Goal: Task Accomplishment & Management: Use online tool/utility

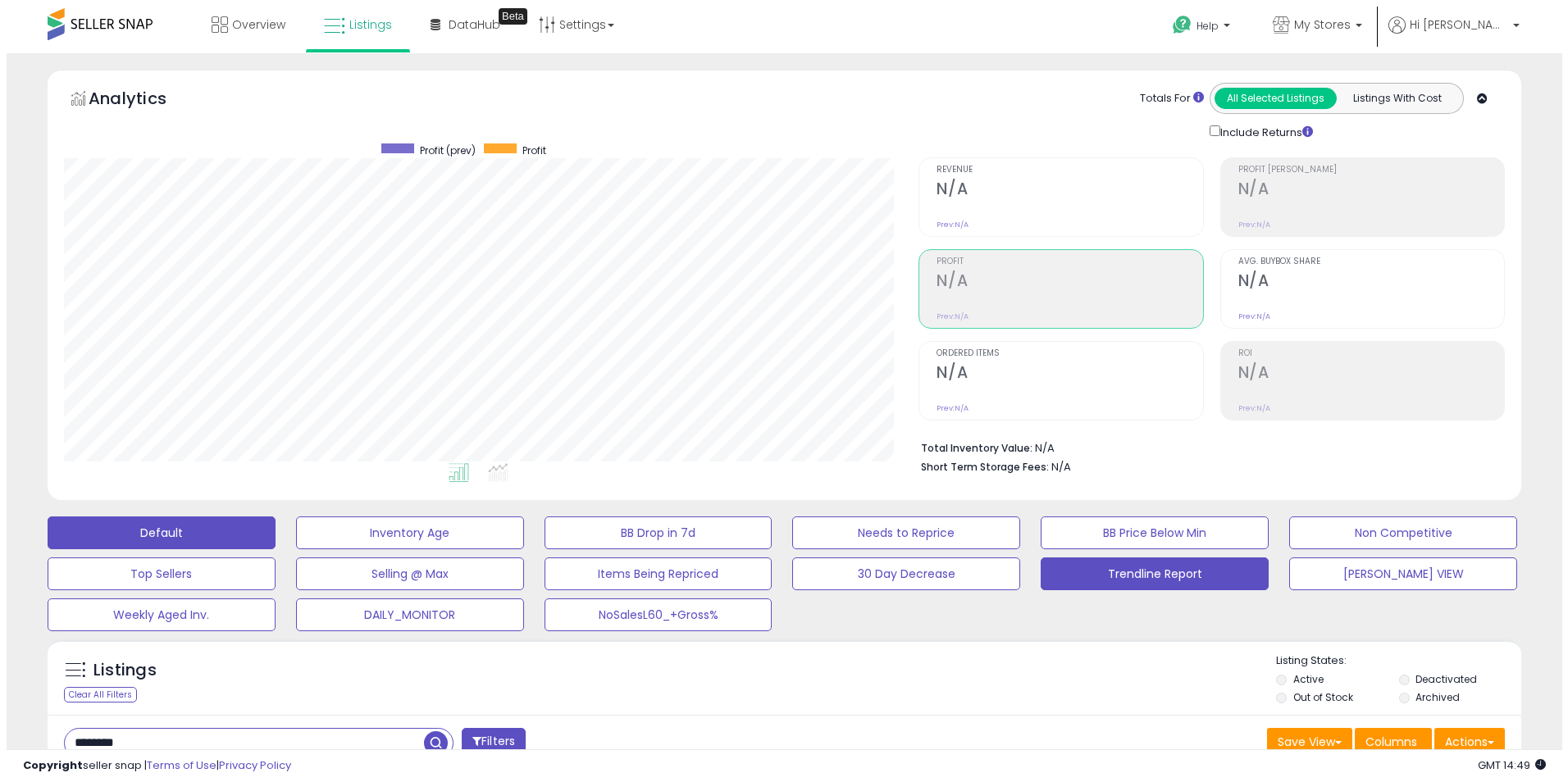
scroll to position [336, 855]
click at [517, 549] on button "Trendline Report" at bounding box center [403, 533] width 228 height 33
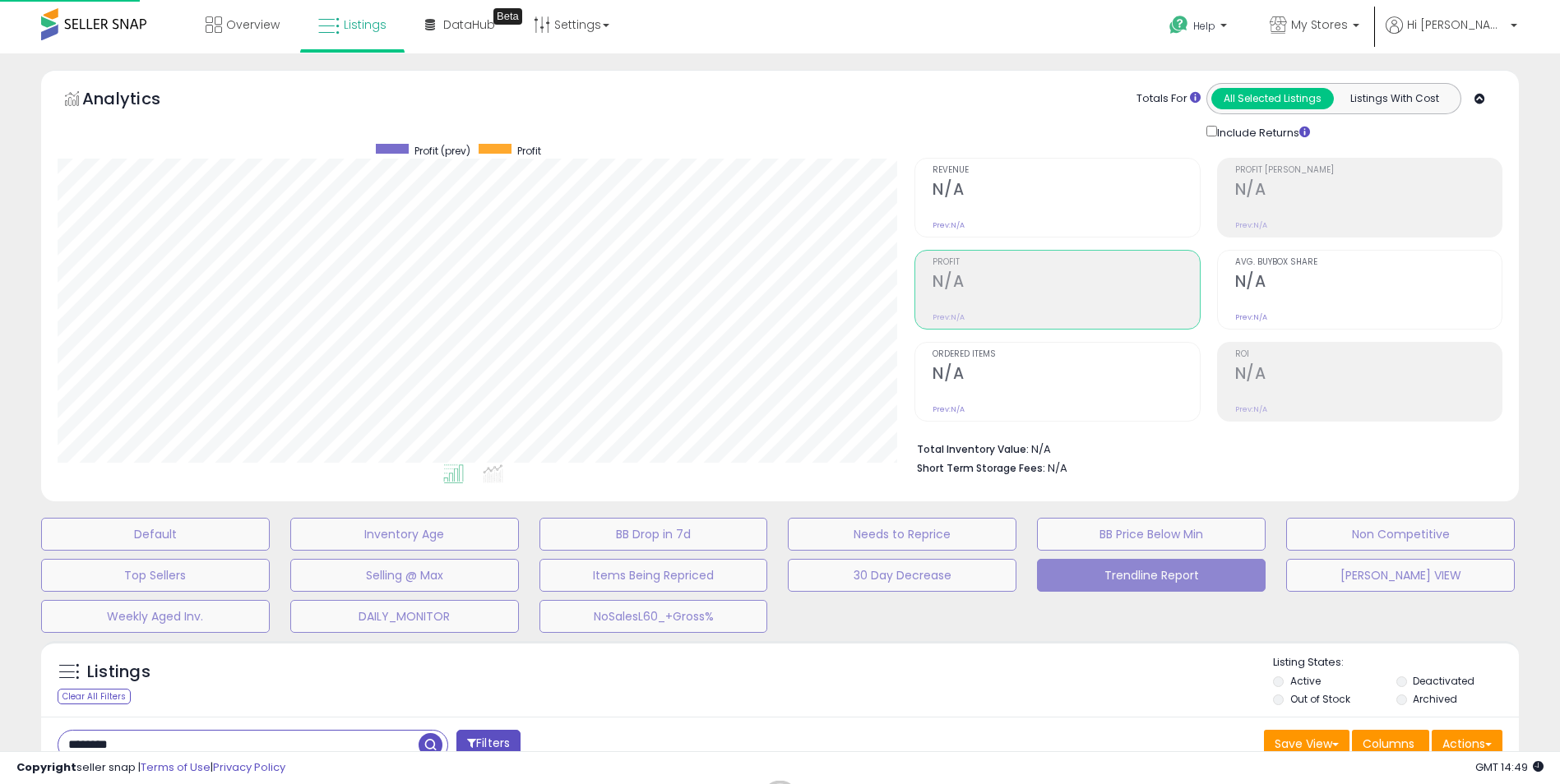
scroll to position [337, 864]
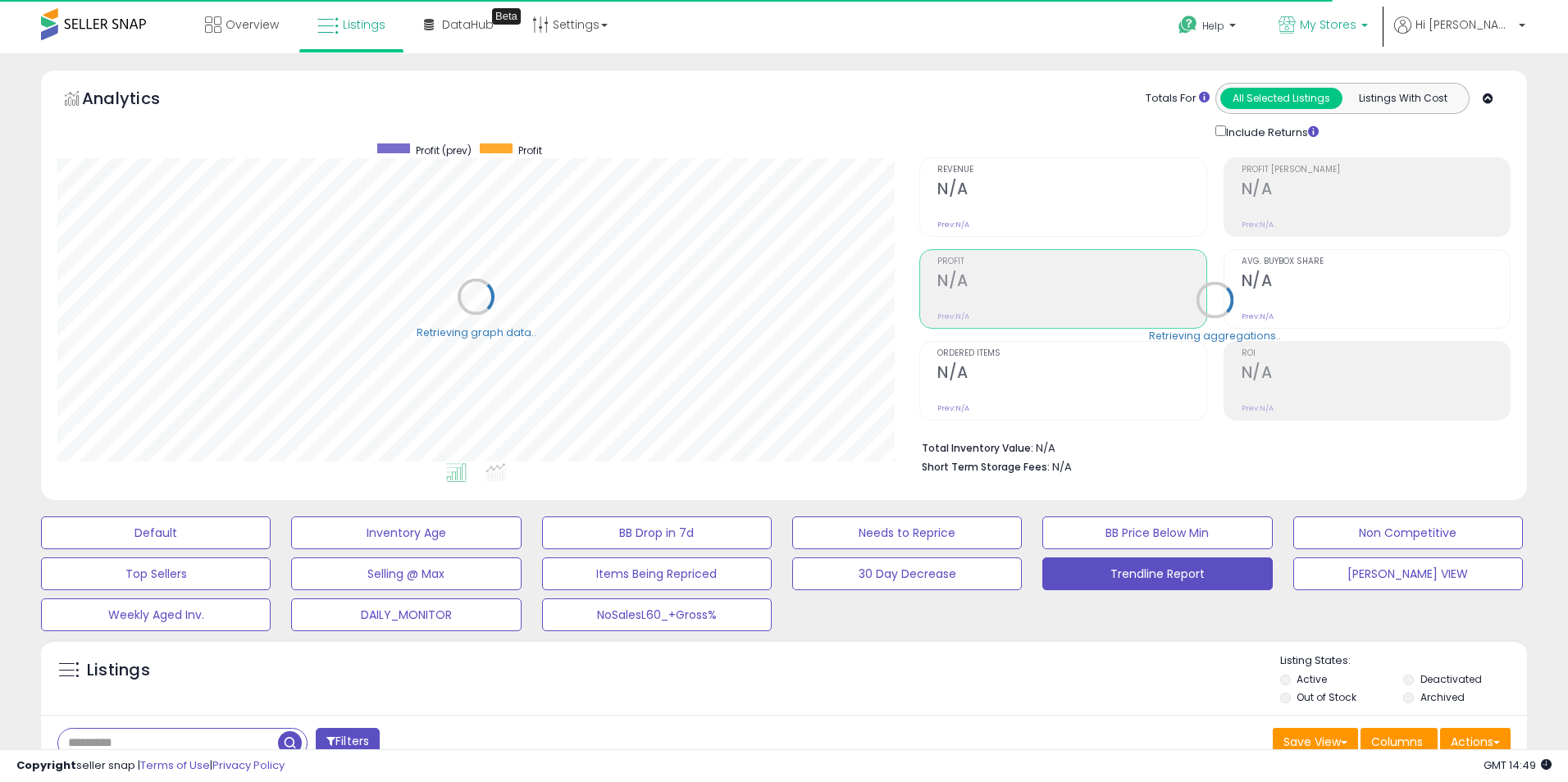
click at [1368, 23] on p "My Stores" at bounding box center [1323, 27] width 89 height 21
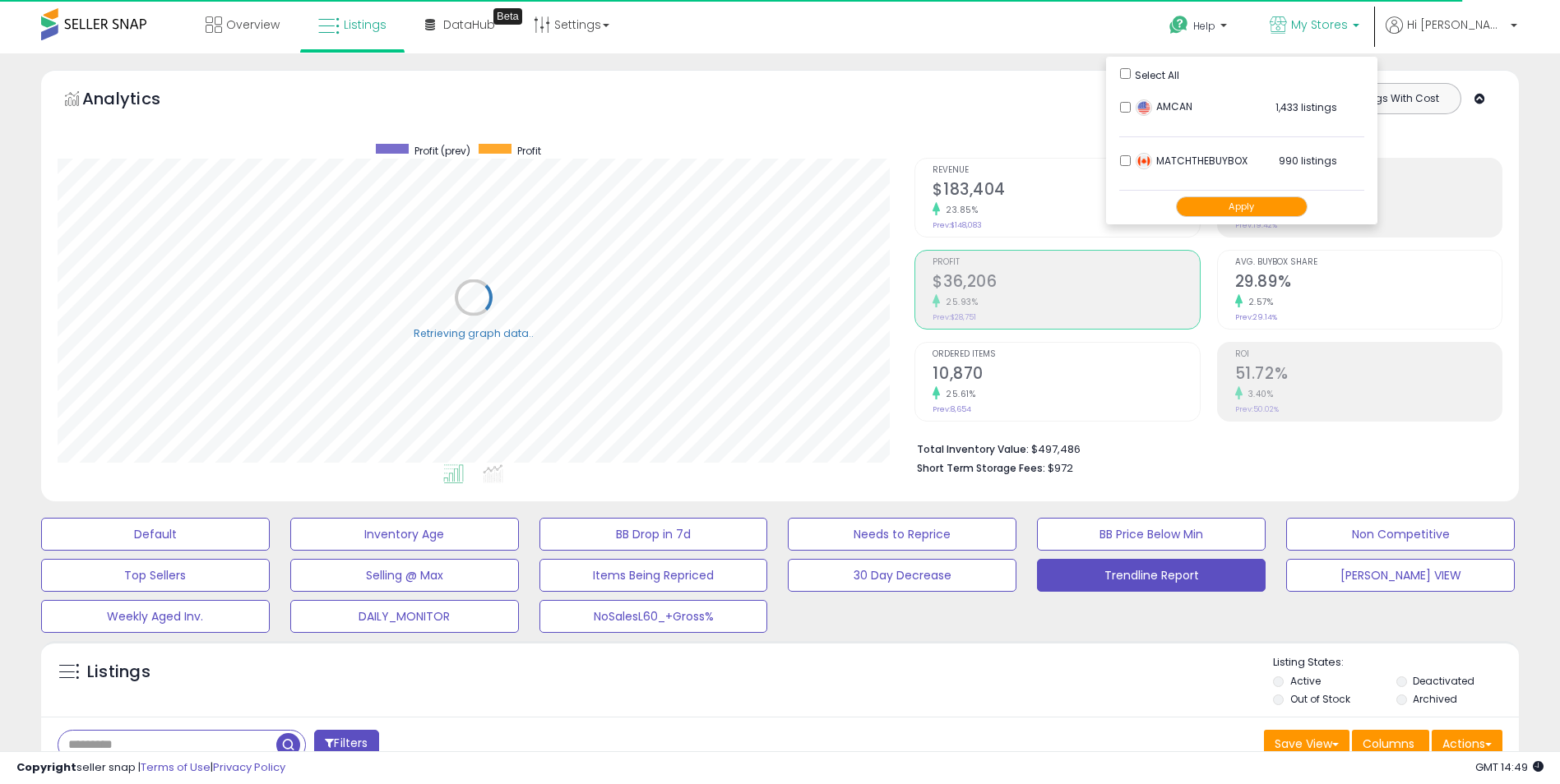
click at [1301, 211] on button "Apply" at bounding box center [1241, 207] width 131 height 21
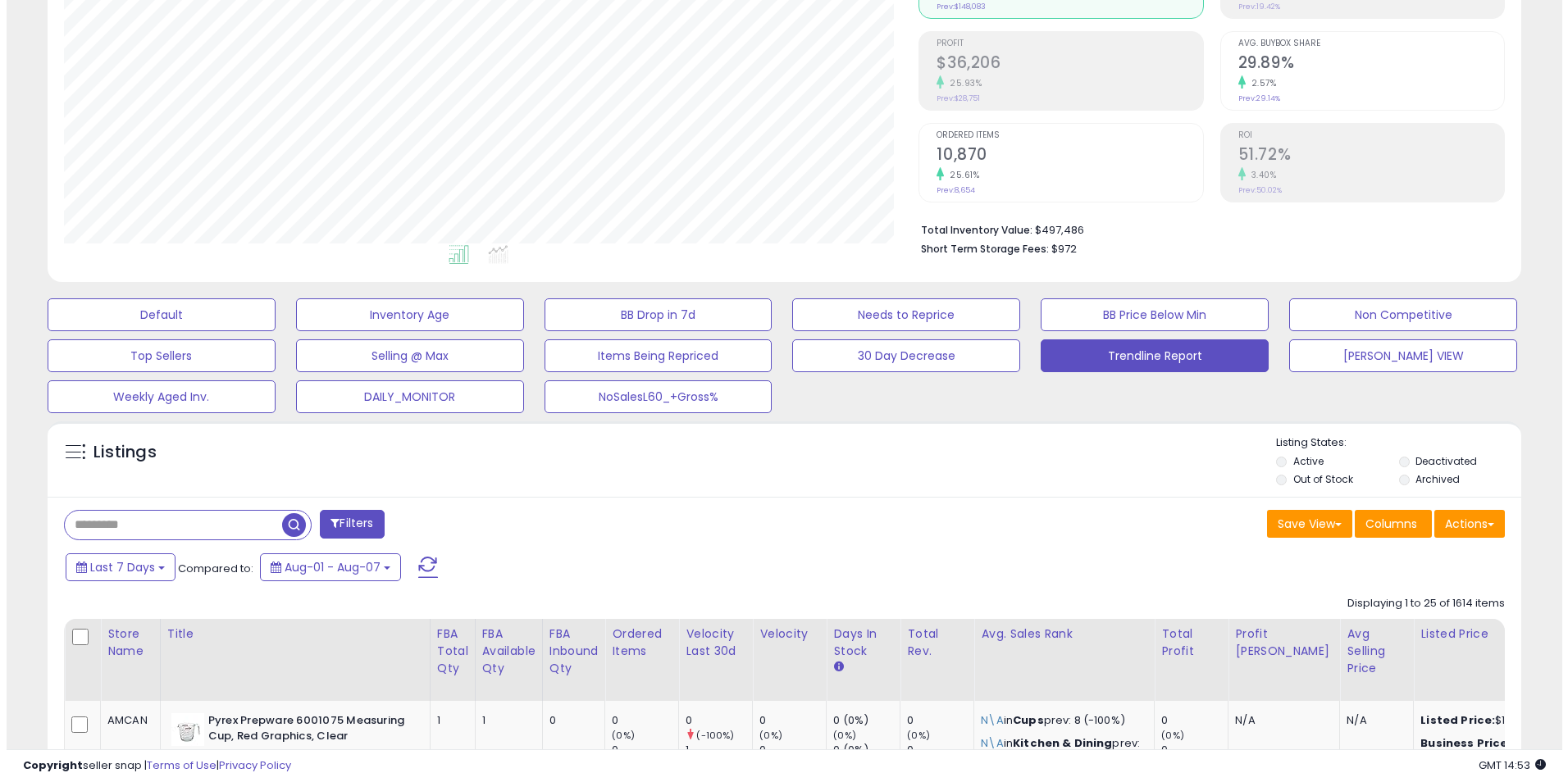
scroll to position [246, 0]
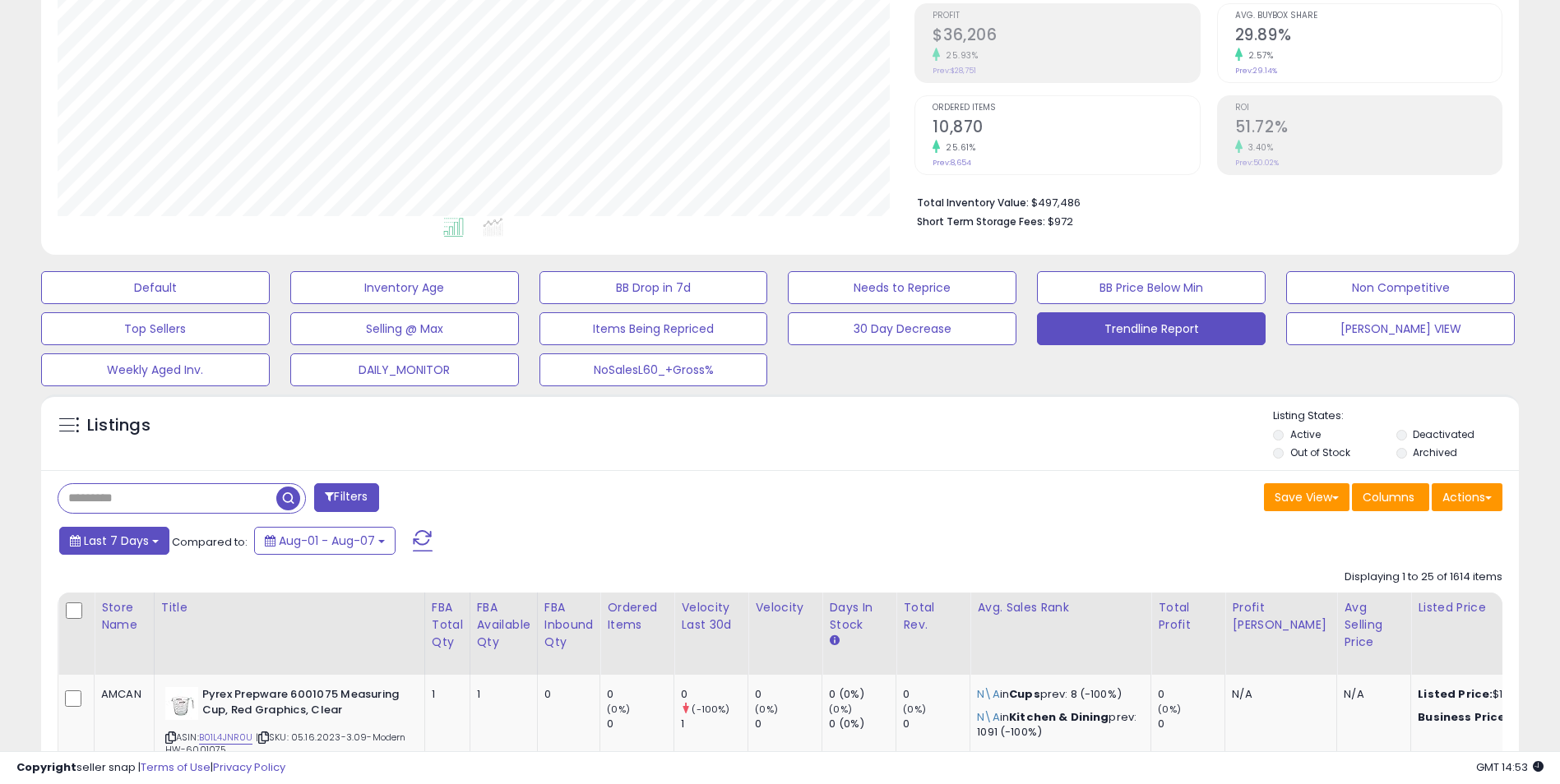
click at [152, 542] on b at bounding box center [155, 542] width 7 height 3
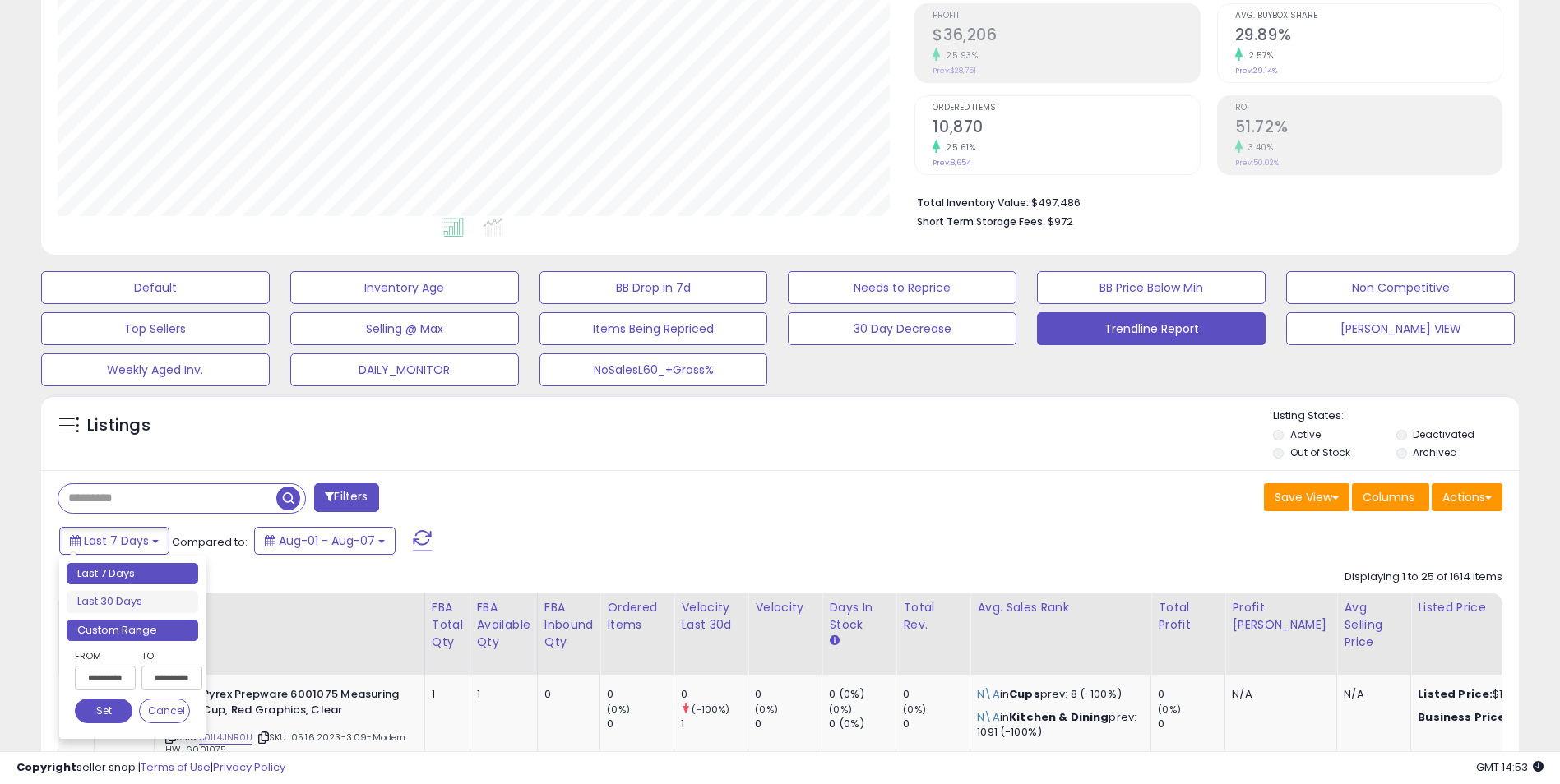
click at [132, 634] on li "Custom Range" at bounding box center [132, 631] width 131 height 23
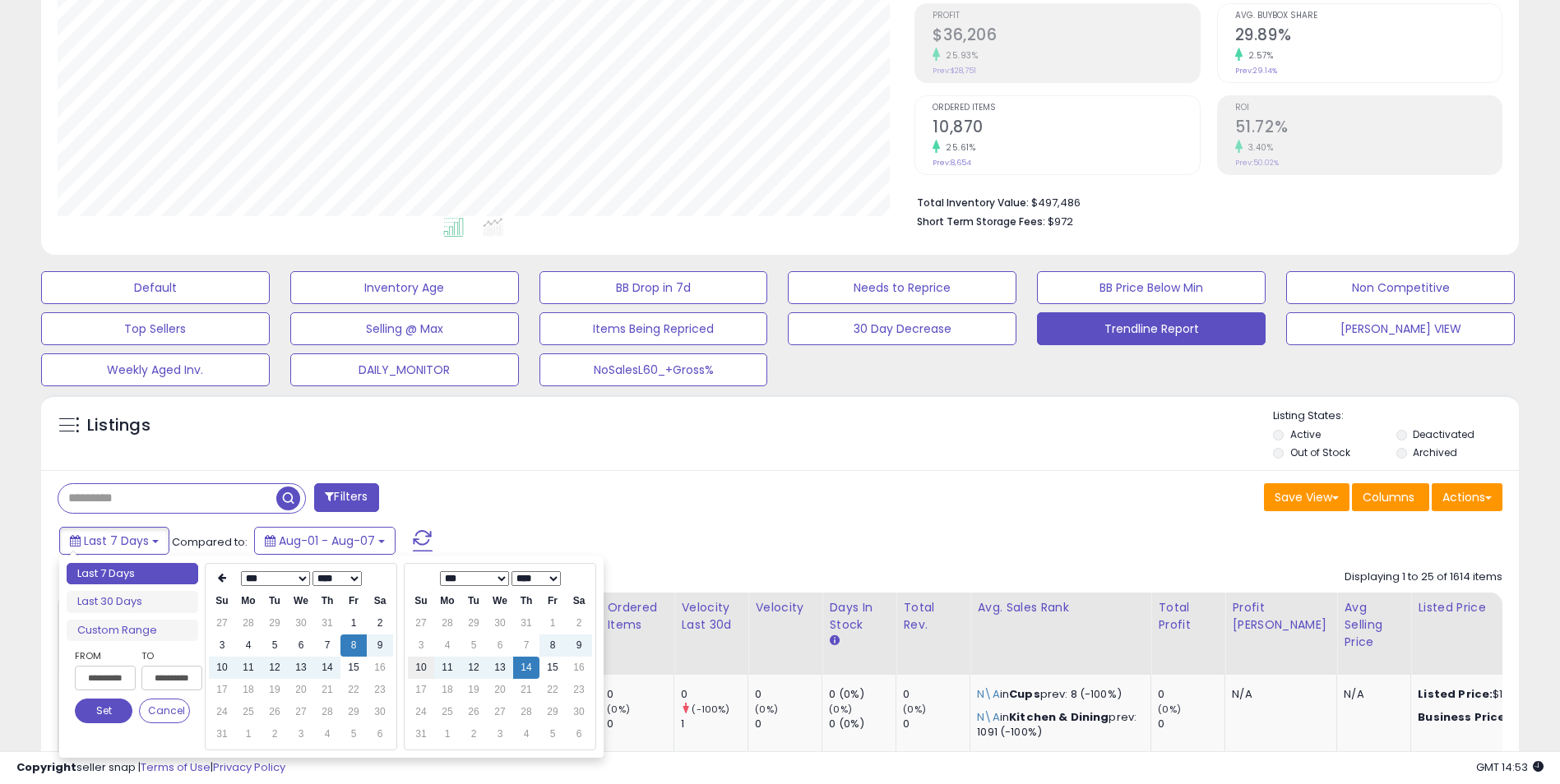
type input "**********"
click at [250, 665] on td "11" at bounding box center [248, 668] width 26 height 23
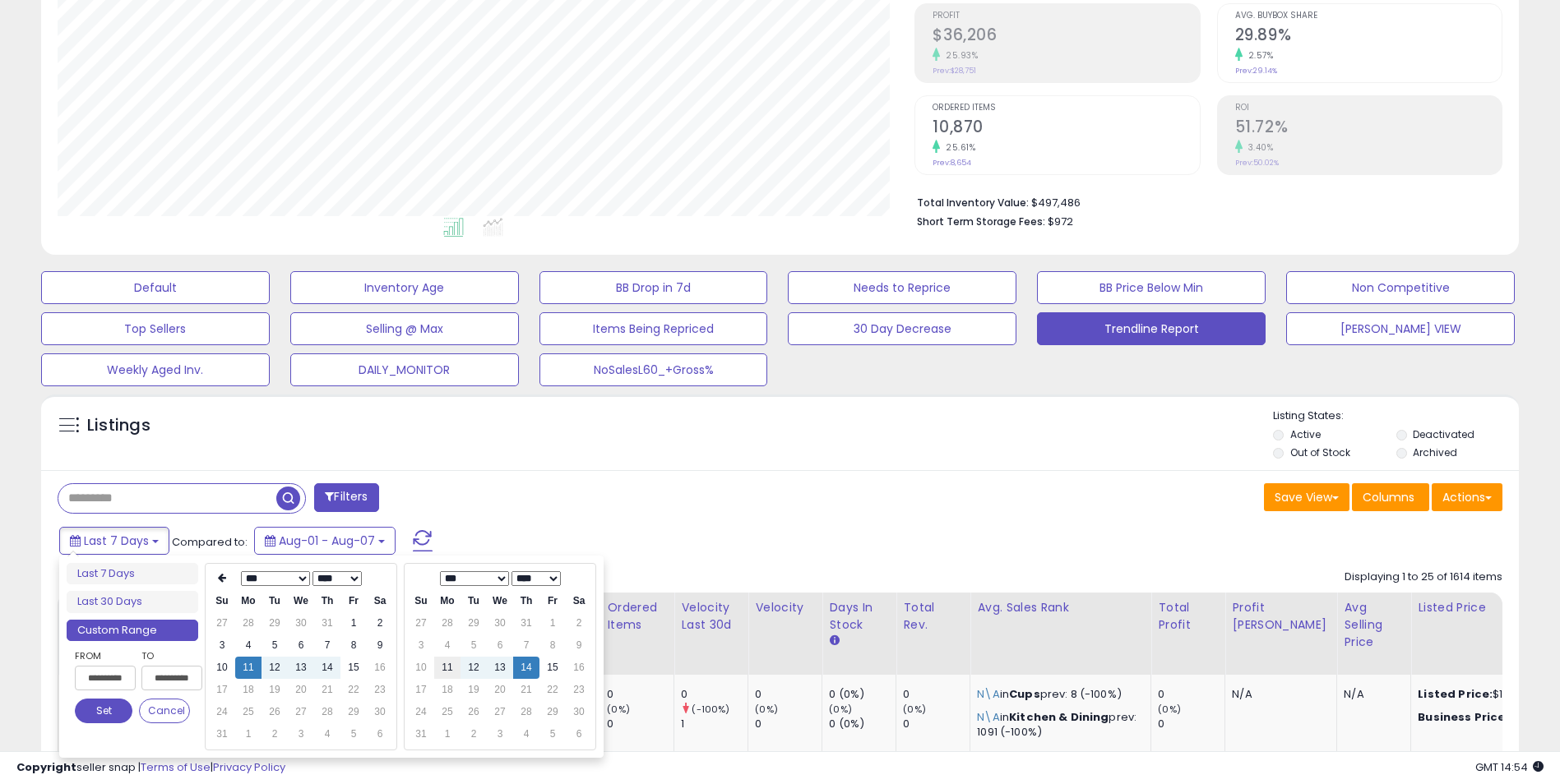
type input "**********"
click at [96, 709] on button "Set" at bounding box center [103, 711] width 57 height 24
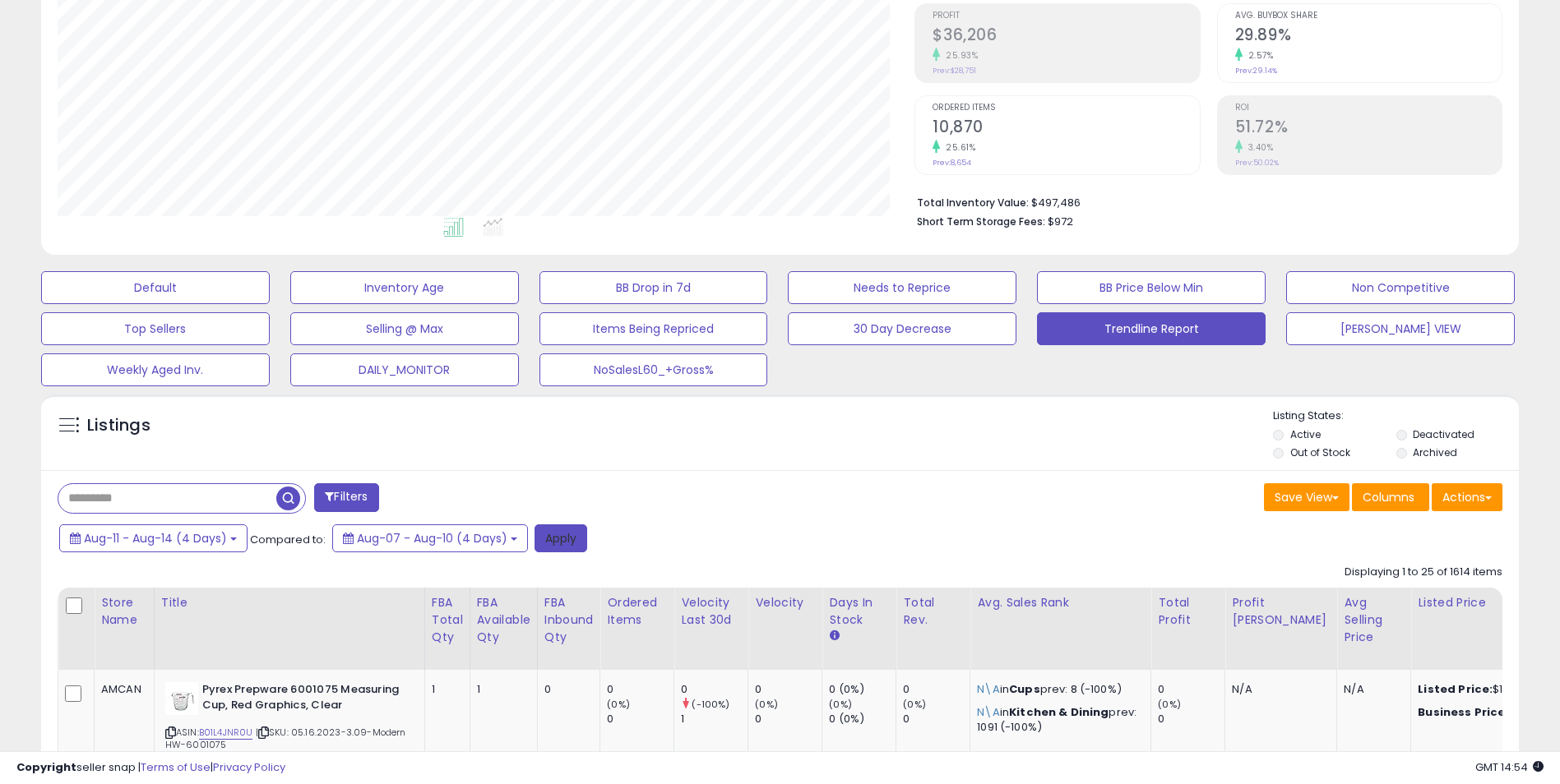
click at [556, 544] on button "Apply" at bounding box center [560, 538] width 53 height 28
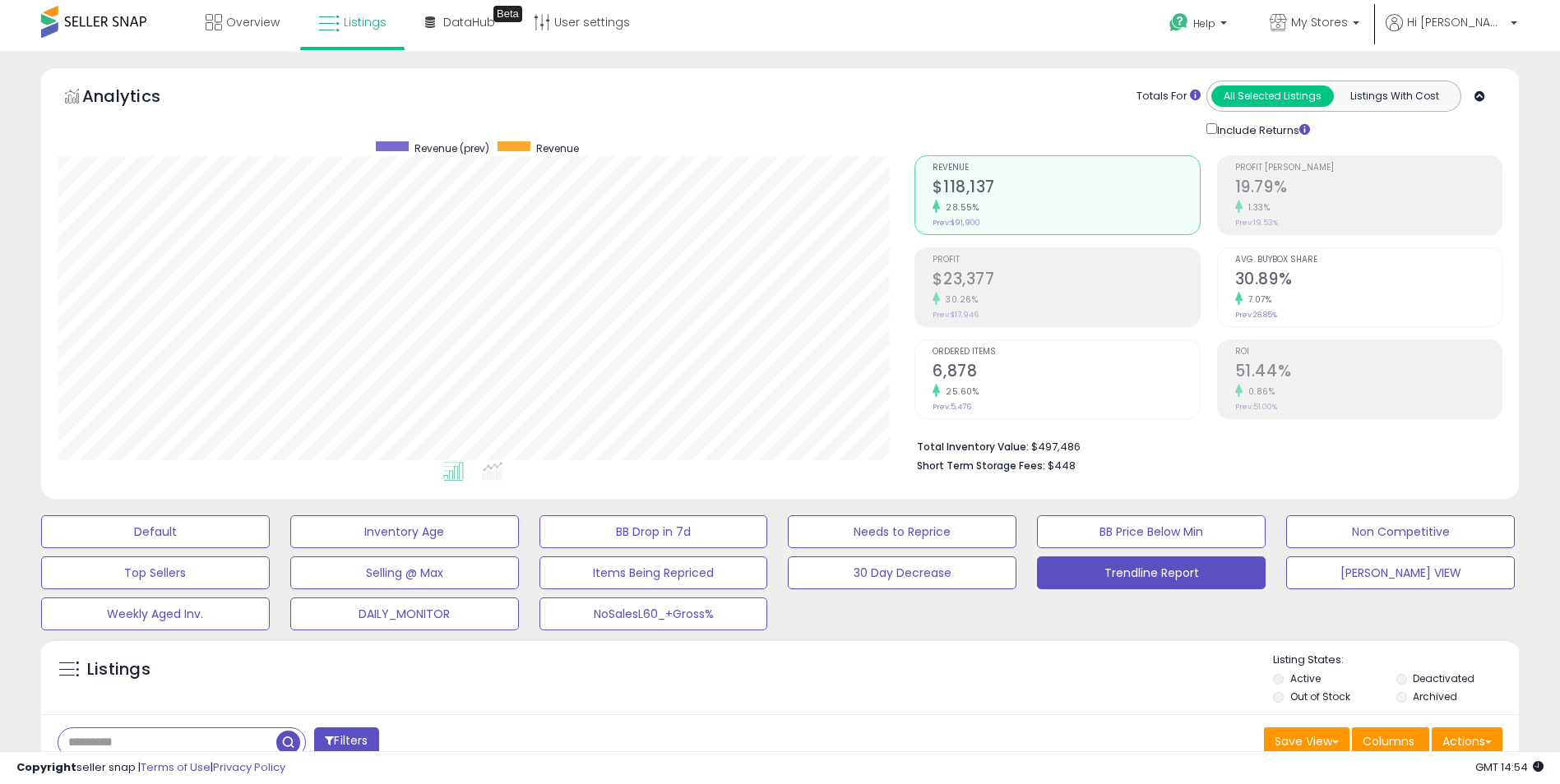
scroll to position [0, 0]
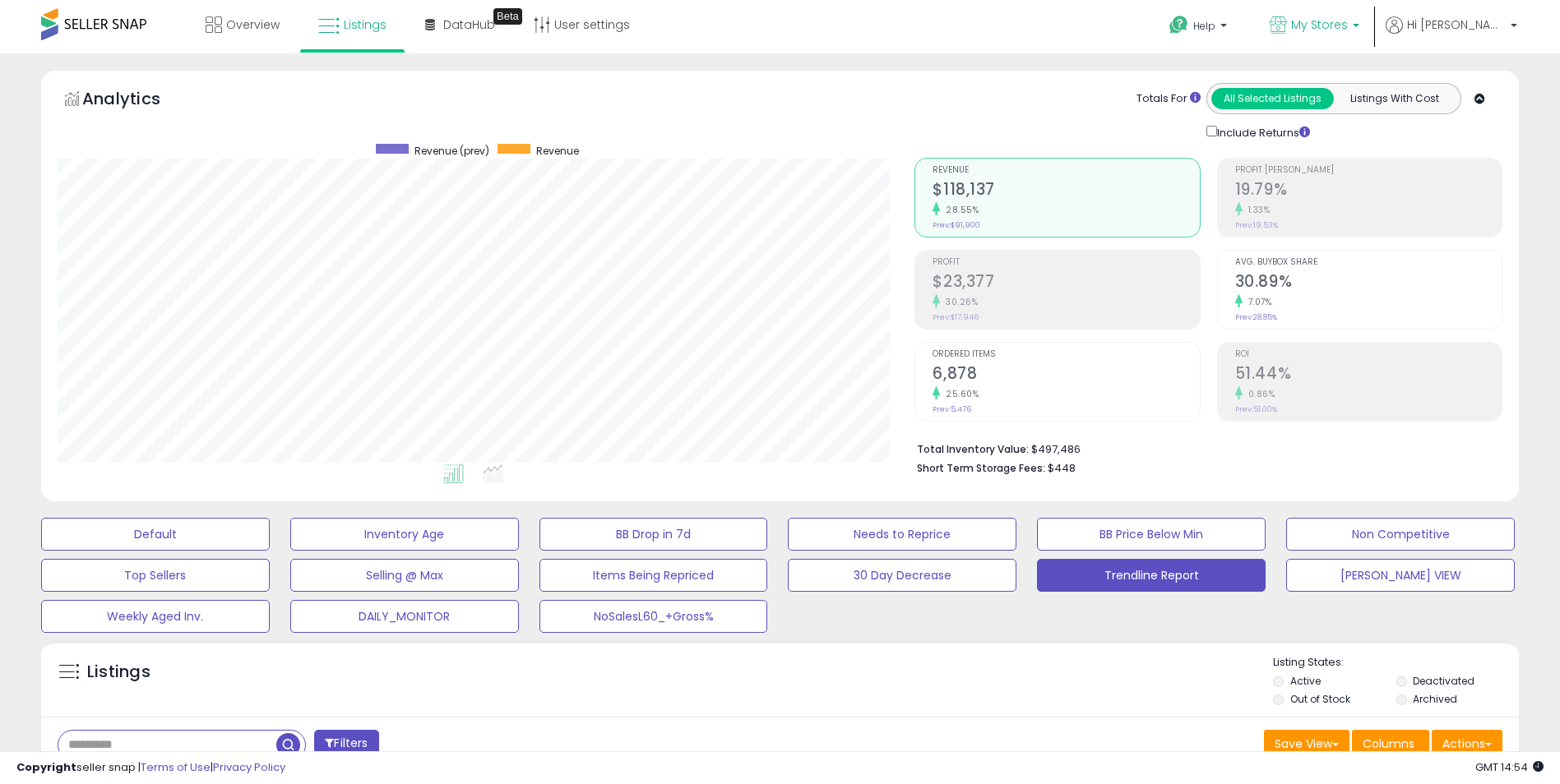
click at [1359, 22] on p "My Stores" at bounding box center [1314, 27] width 89 height 21
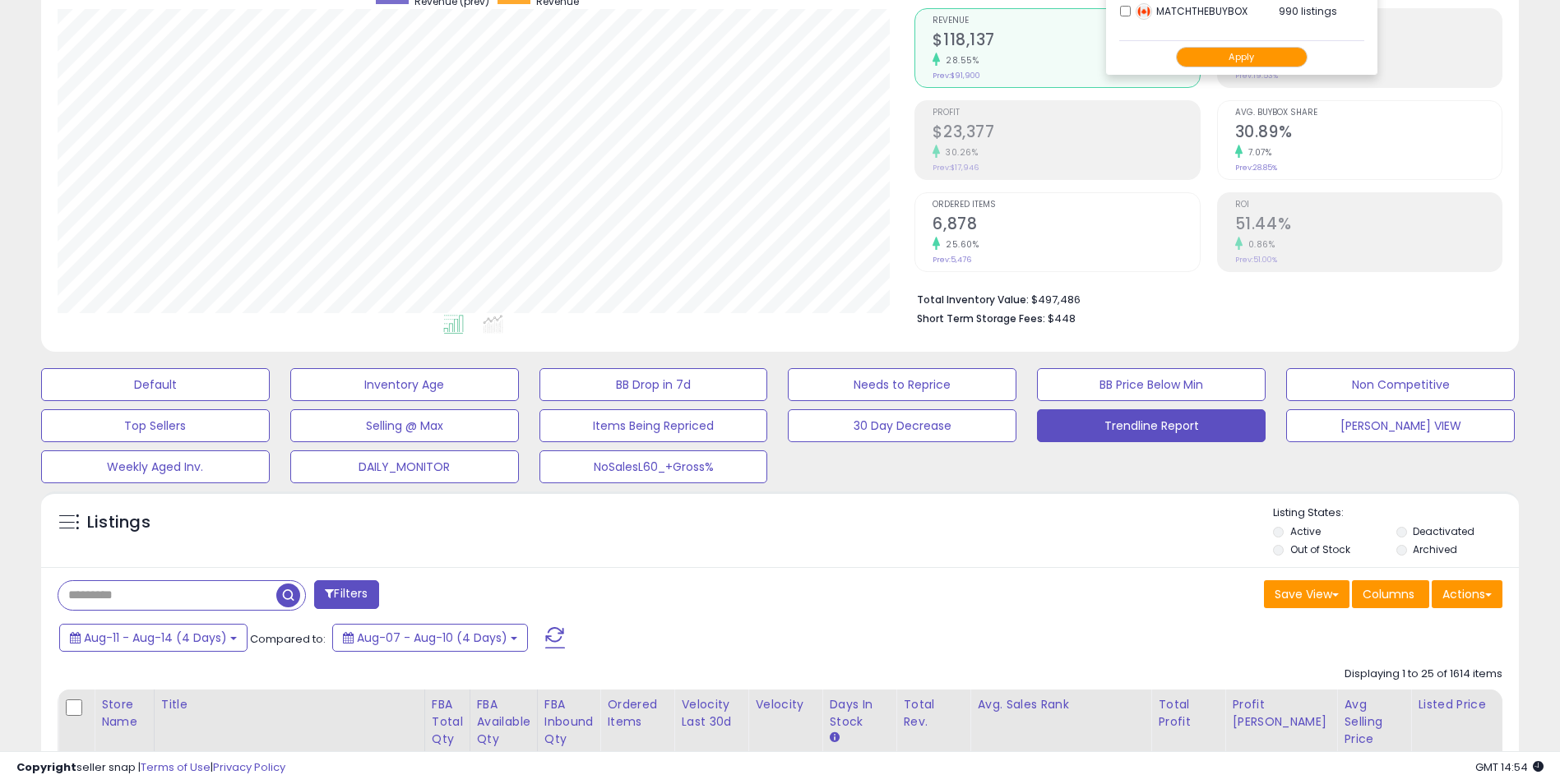
scroll to position [164, 0]
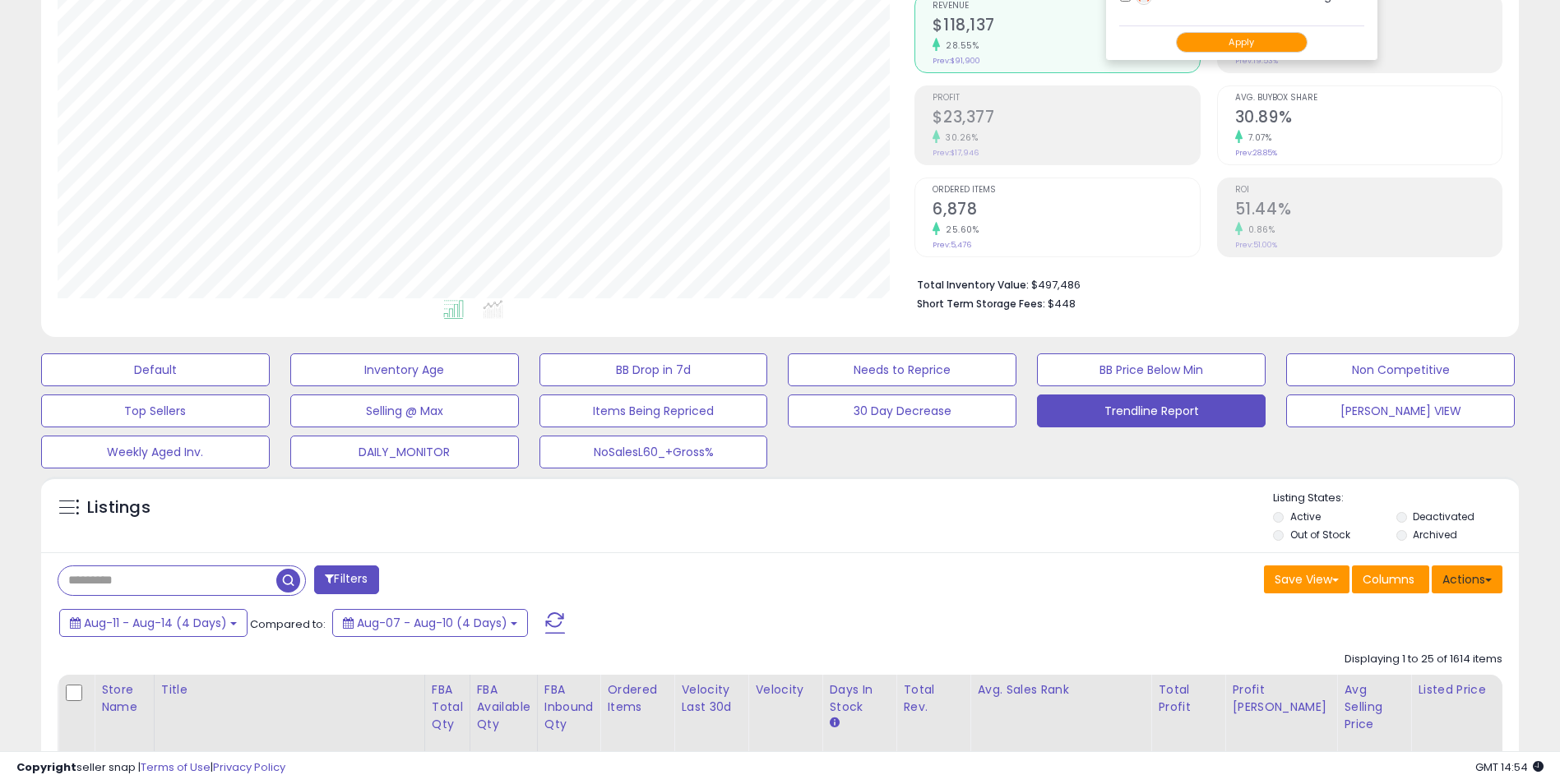
click at [1448, 575] on button "Actions" at bounding box center [1466, 579] width 70 height 28
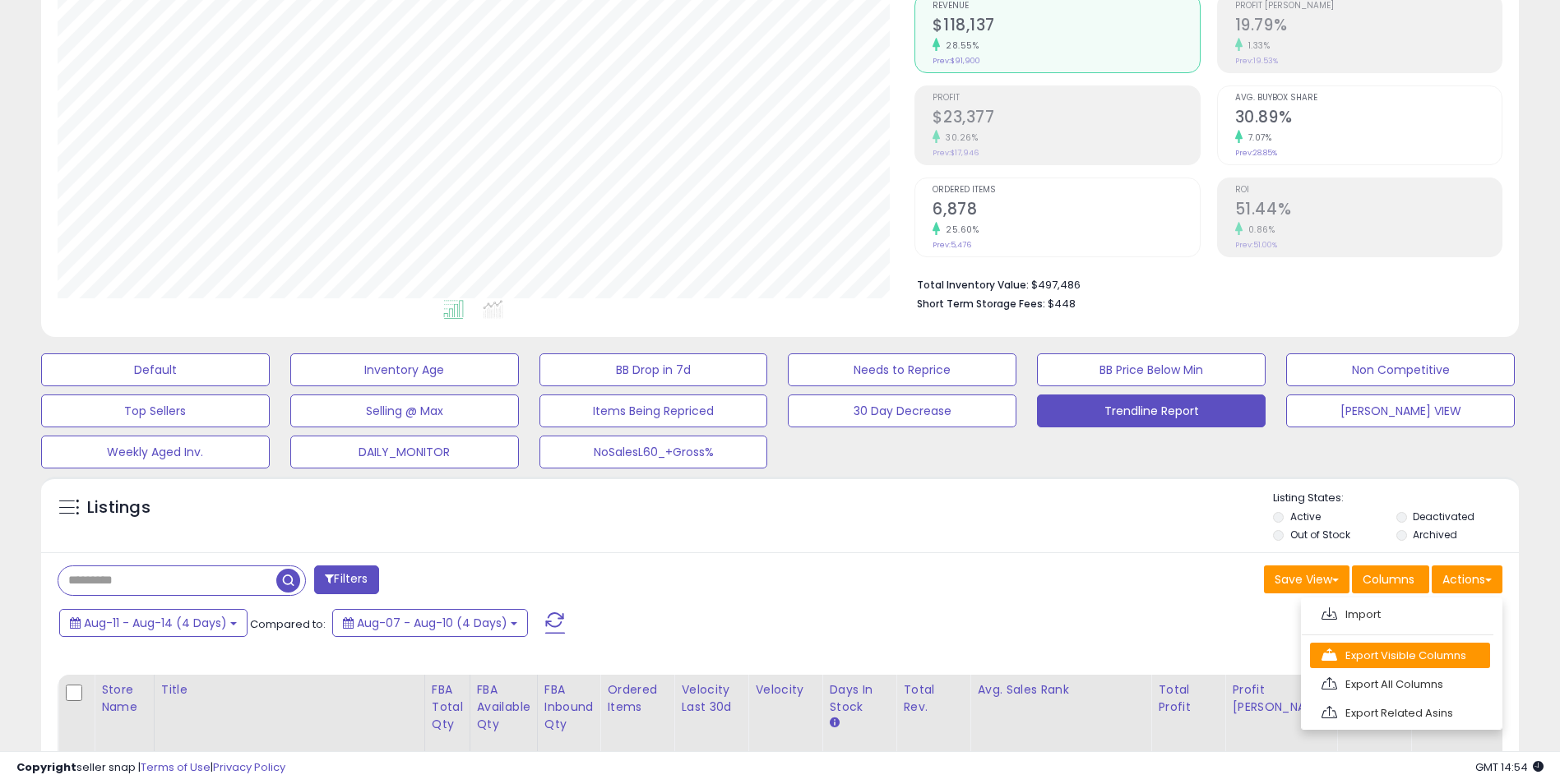
click at [1378, 661] on link "Export Visible Columns" at bounding box center [1399, 655] width 180 height 25
